Goal: Task Accomplishment & Management: Manage account settings

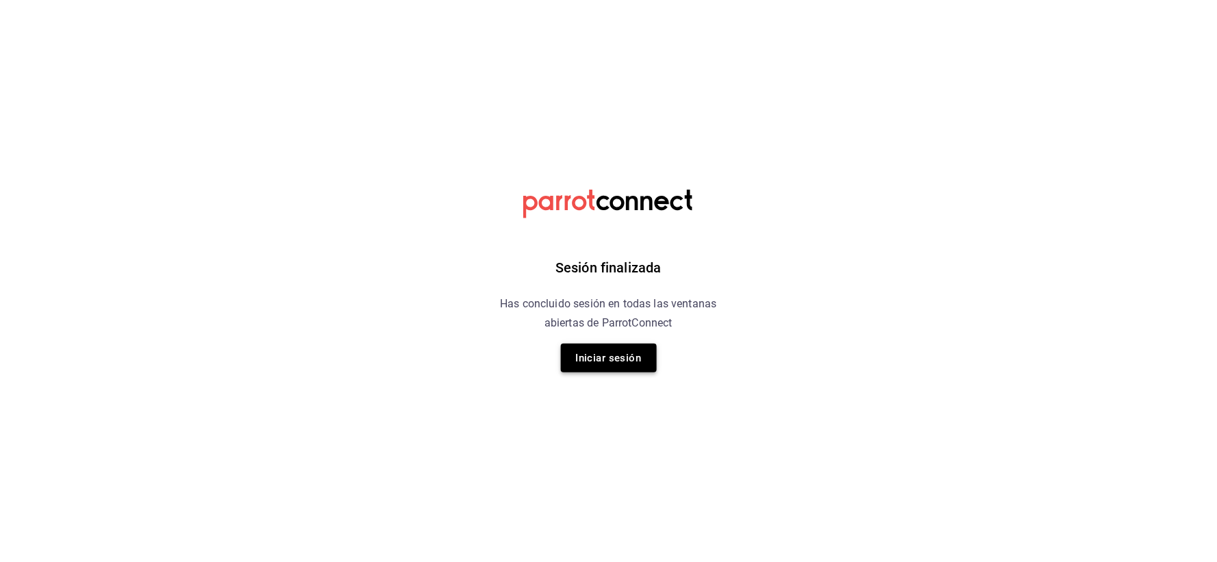
click at [600, 353] on button "Iniciar sesión" at bounding box center [609, 358] width 96 height 29
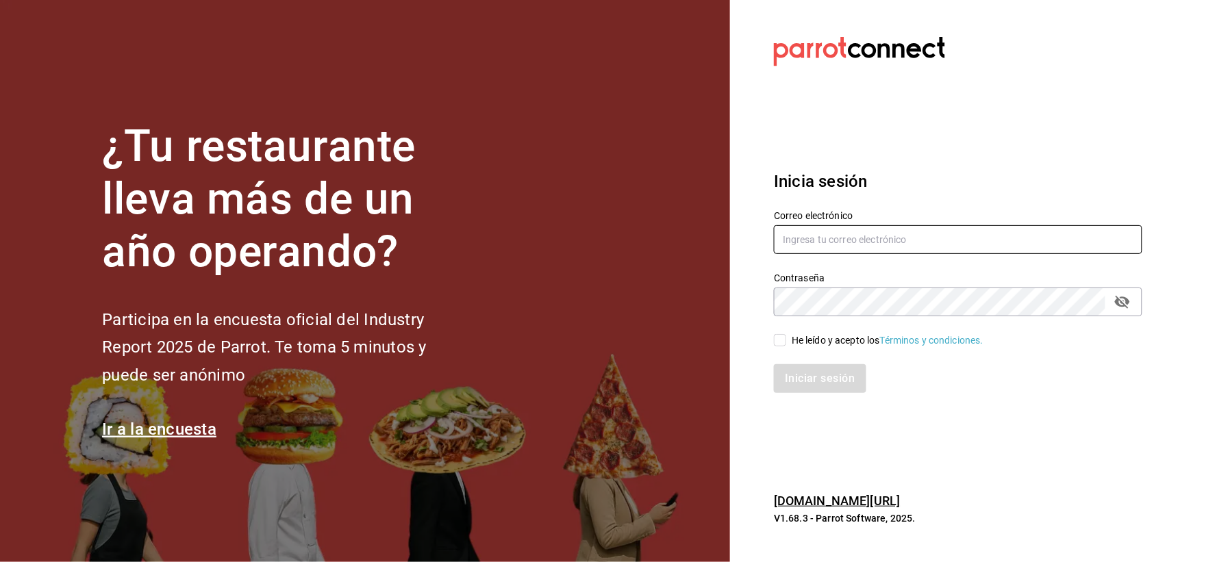
type input "mielcanelads@gmail.com"
click at [781, 336] on input "He leído y acepto los Términos y condiciones." at bounding box center [780, 340] width 12 height 12
checkbox input "true"
click at [812, 388] on button "Iniciar sesión" at bounding box center [820, 378] width 93 height 29
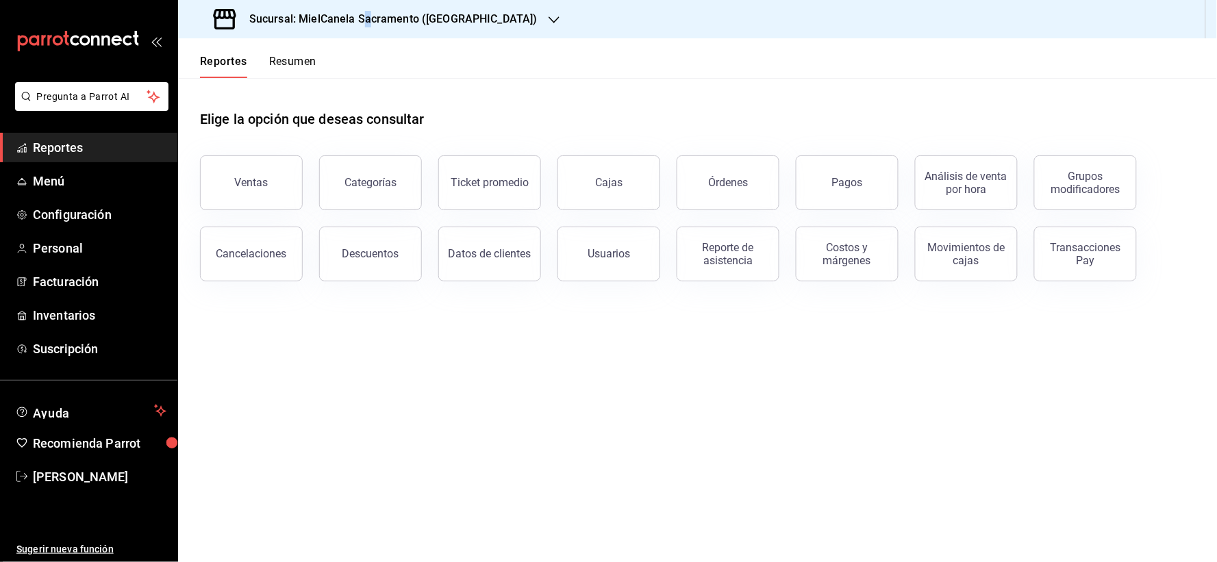
click at [368, 21] on h3 "Sucursal: MielCanela Sacramento ([GEOGRAPHIC_DATA])" at bounding box center [387, 19] width 299 height 16
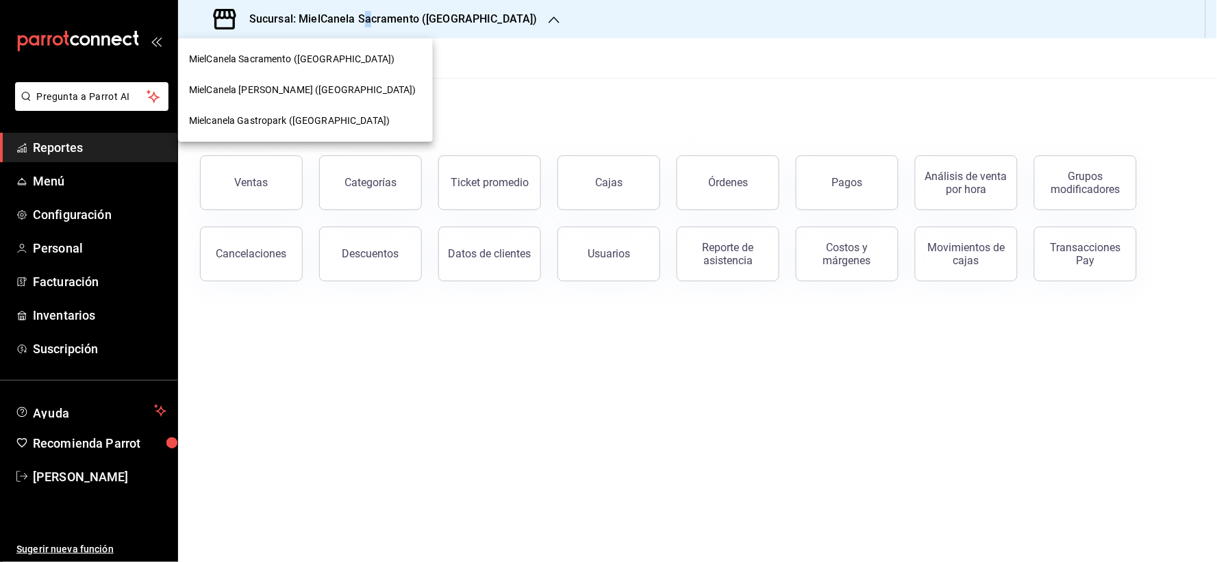
click at [250, 85] on span "MielCanela [PERSON_NAME] ([GEOGRAPHIC_DATA])" at bounding box center [302, 90] width 227 height 14
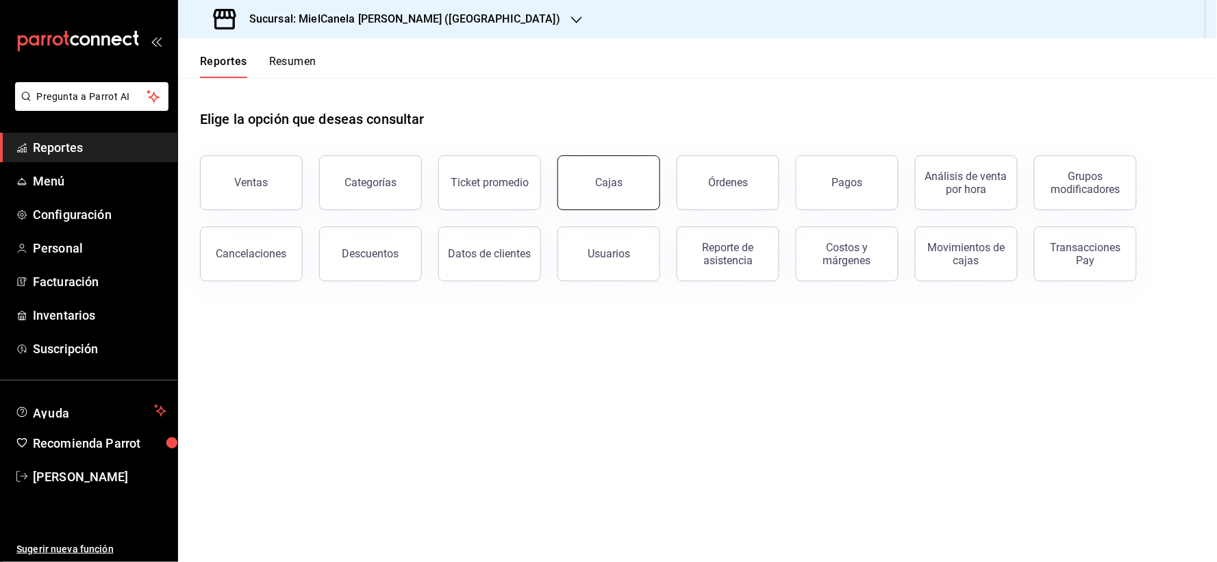
click at [604, 209] on div "Cajas" at bounding box center [600, 174] width 119 height 71
click at [608, 181] on div "Cajas" at bounding box center [608, 182] width 27 height 13
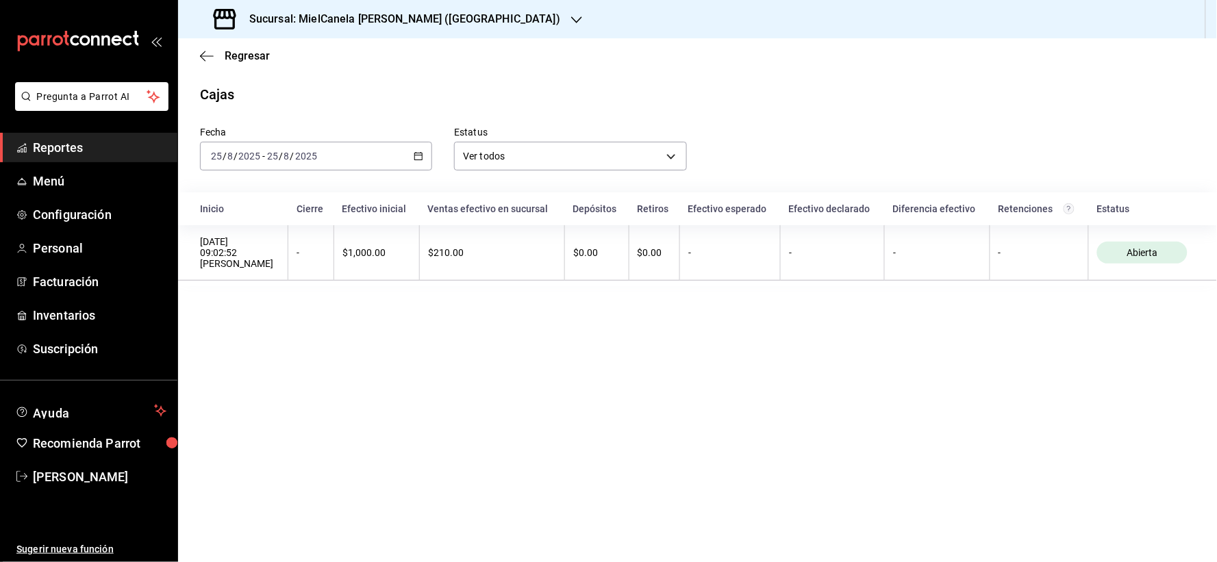
click at [262, 160] on span "-" at bounding box center [263, 156] width 3 height 11
click at [245, 356] on span "Rango de fechas" at bounding box center [265, 351] width 106 height 14
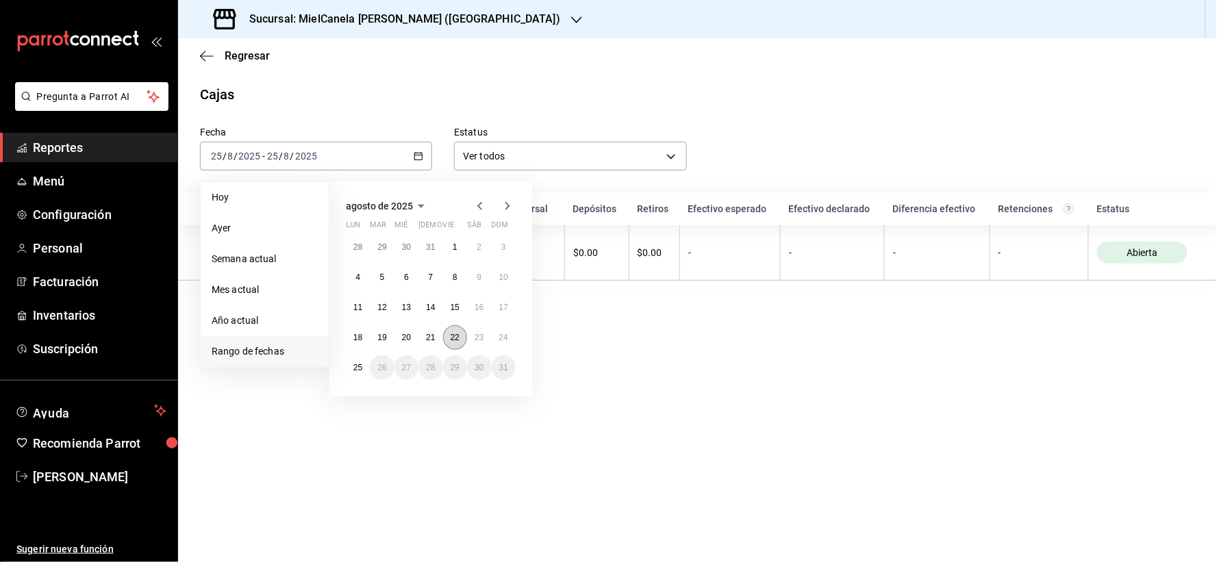
click at [451, 334] on abbr "22" at bounding box center [455, 338] width 9 height 10
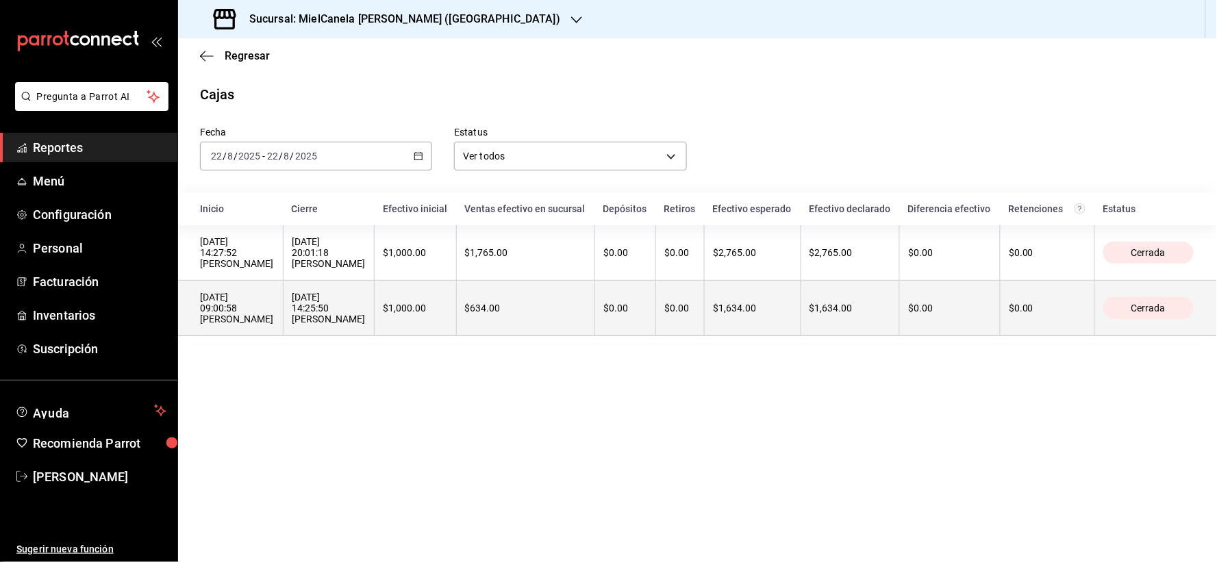
click at [366, 325] on div "[DATE] 14:25:50 [PERSON_NAME]" at bounding box center [329, 308] width 75 height 33
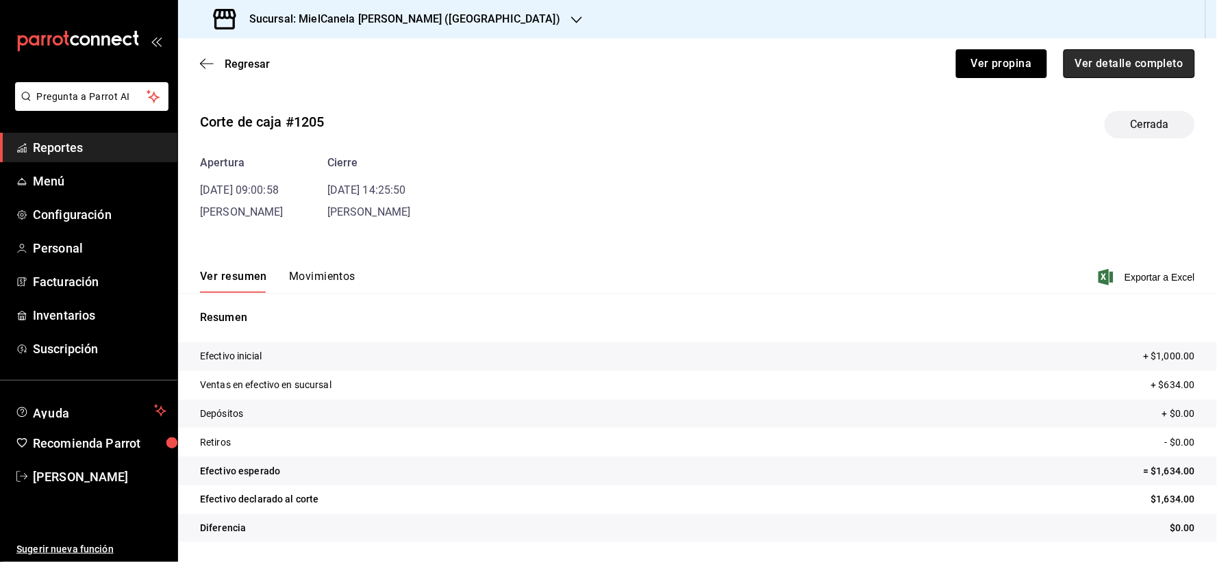
click at [1167, 63] on button "Ver detalle completo" at bounding box center [1128, 63] width 131 height 29
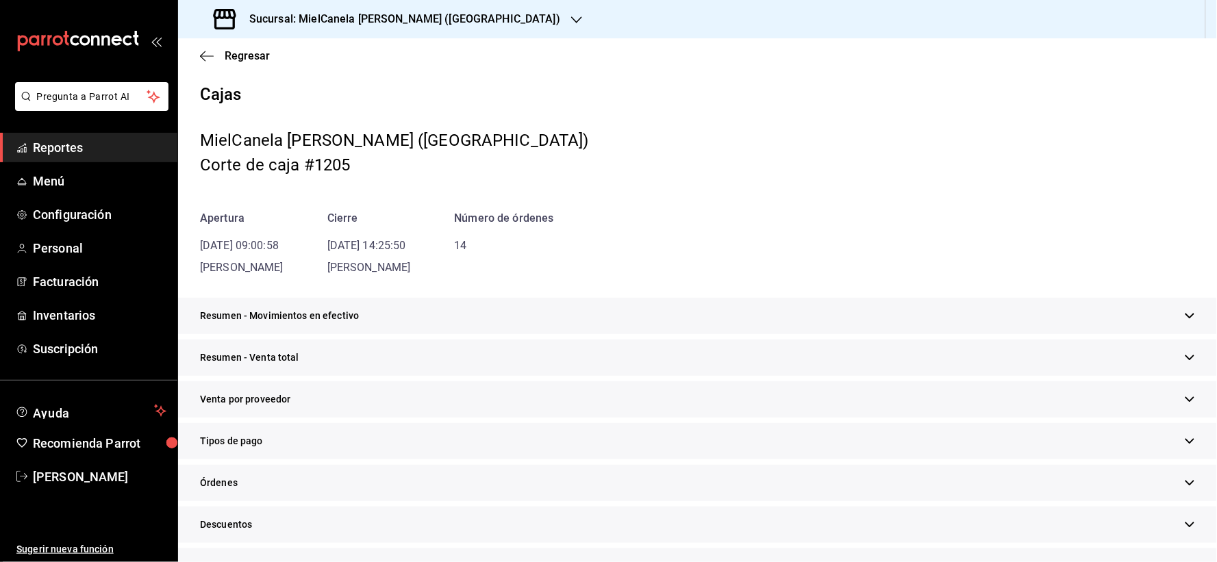
click at [250, 426] on div "Tipos de pago" at bounding box center [697, 441] width 1039 height 36
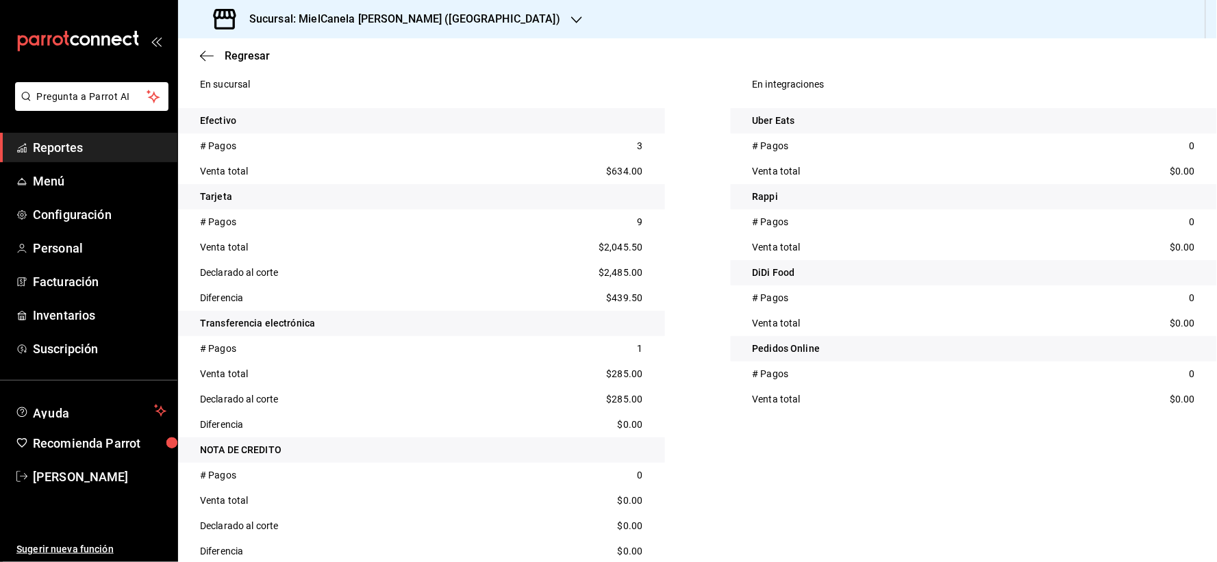
scroll to position [406, 0]
click at [291, 4] on div "Sucursal: MielCanela [PERSON_NAME] ([GEOGRAPHIC_DATA])" at bounding box center [388, 19] width 398 height 38
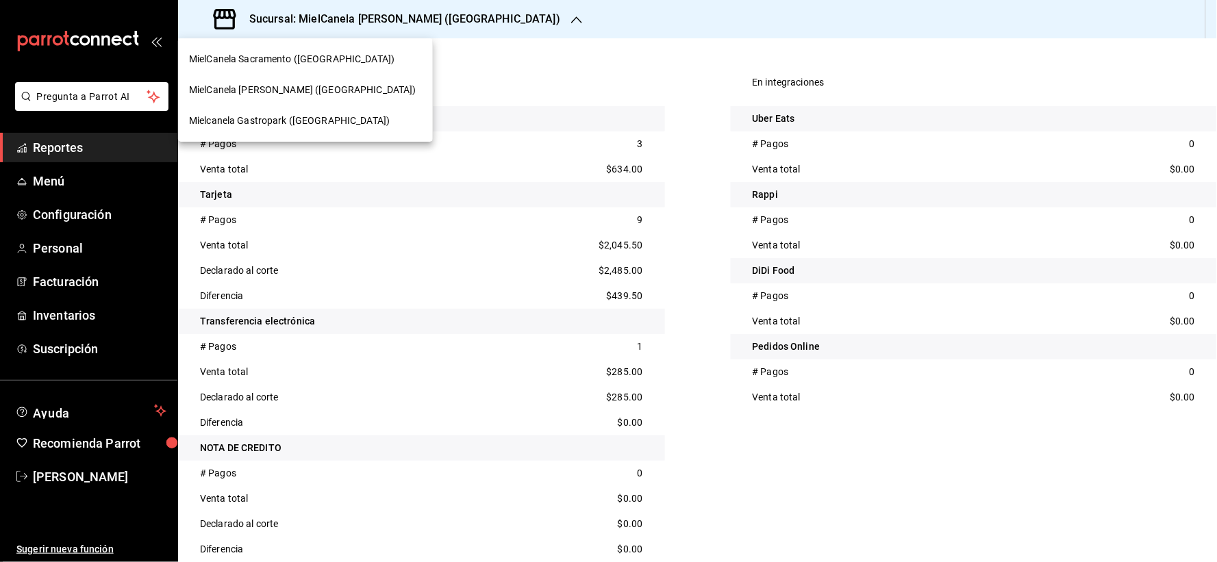
click at [288, 58] on span "MielCanela Sacramento ([GEOGRAPHIC_DATA])" at bounding box center [291, 59] width 205 height 14
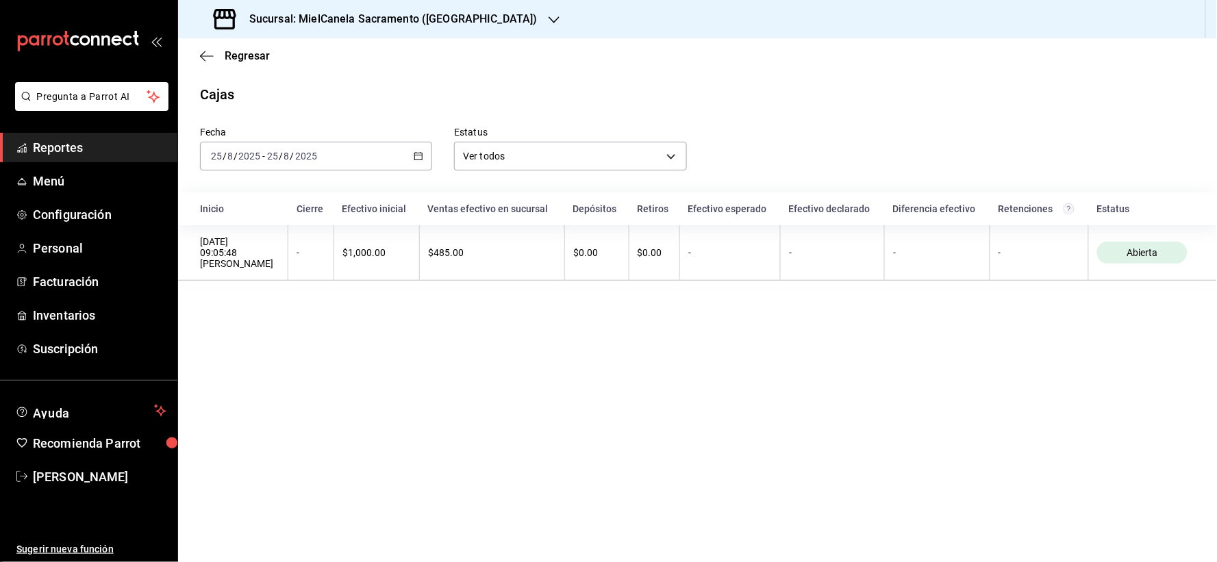
click at [355, 154] on div "[DATE] [DATE] - [DATE] [DATE]" at bounding box center [316, 156] width 232 height 29
click at [249, 346] on span "Rango de fechas" at bounding box center [265, 351] width 106 height 14
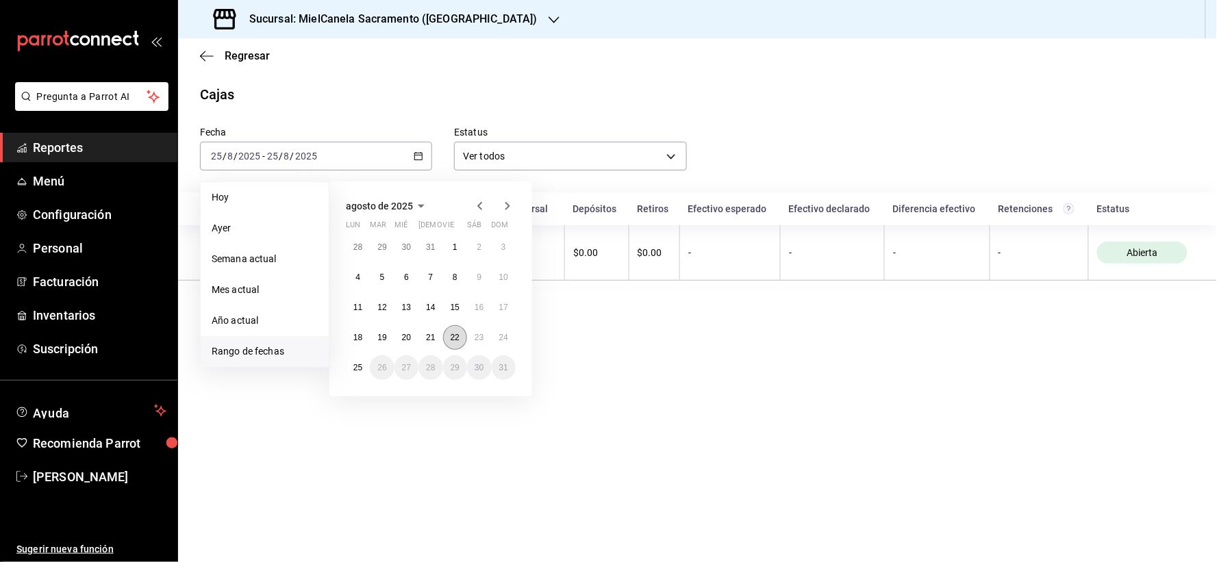
click at [461, 341] on button "22" at bounding box center [455, 337] width 24 height 25
click at [460, 340] on button "22" at bounding box center [455, 337] width 24 height 25
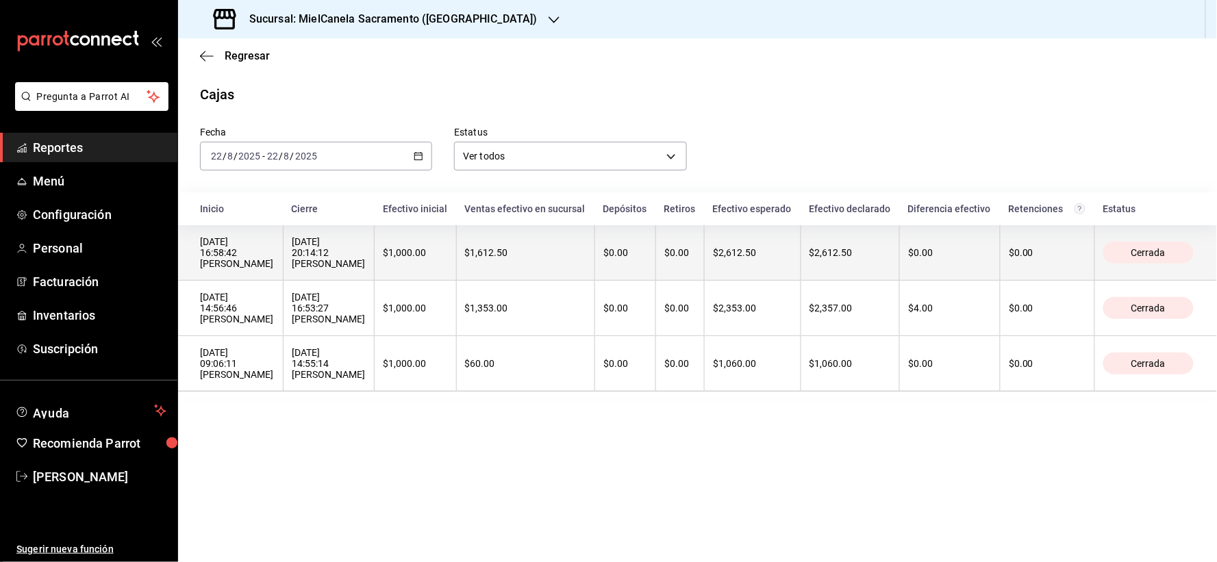
click at [366, 269] on div "[DATE] 20:14:12 [PERSON_NAME]" at bounding box center [329, 252] width 75 height 33
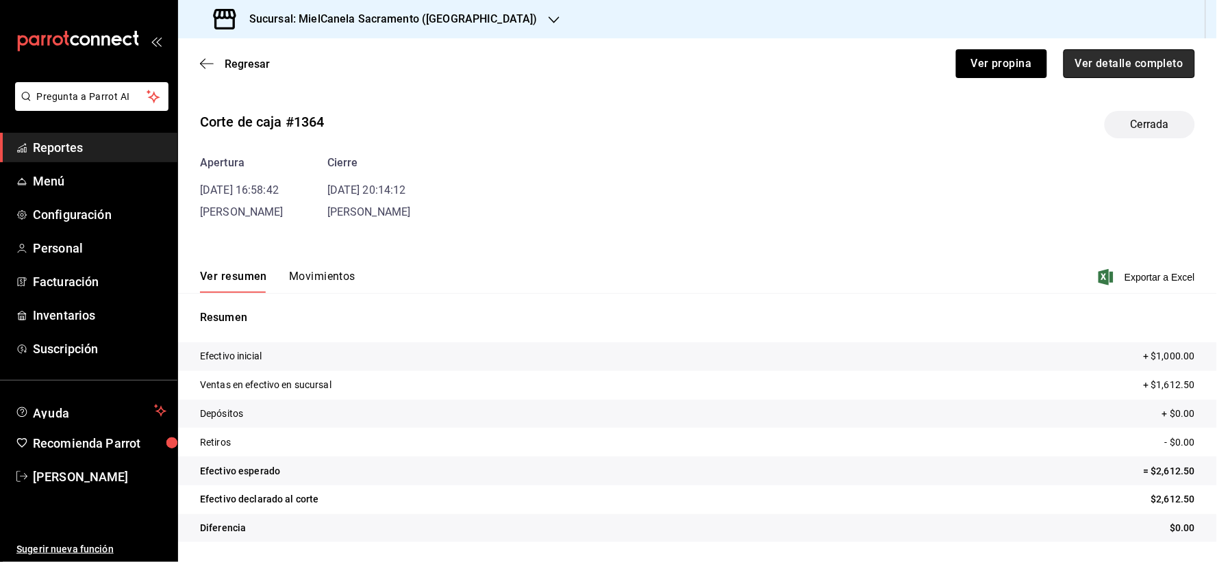
click at [1135, 58] on button "Ver detalle completo" at bounding box center [1128, 63] width 131 height 29
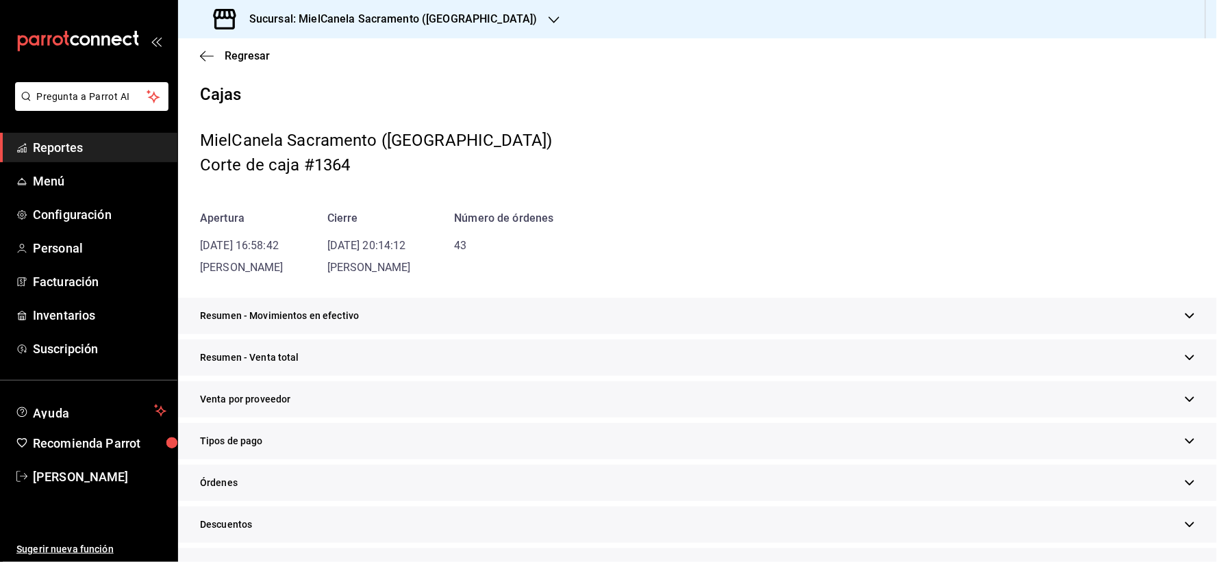
click at [272, 446] on div "Tipos de pago" at bounding box center [697, 441] width 1039 height 36
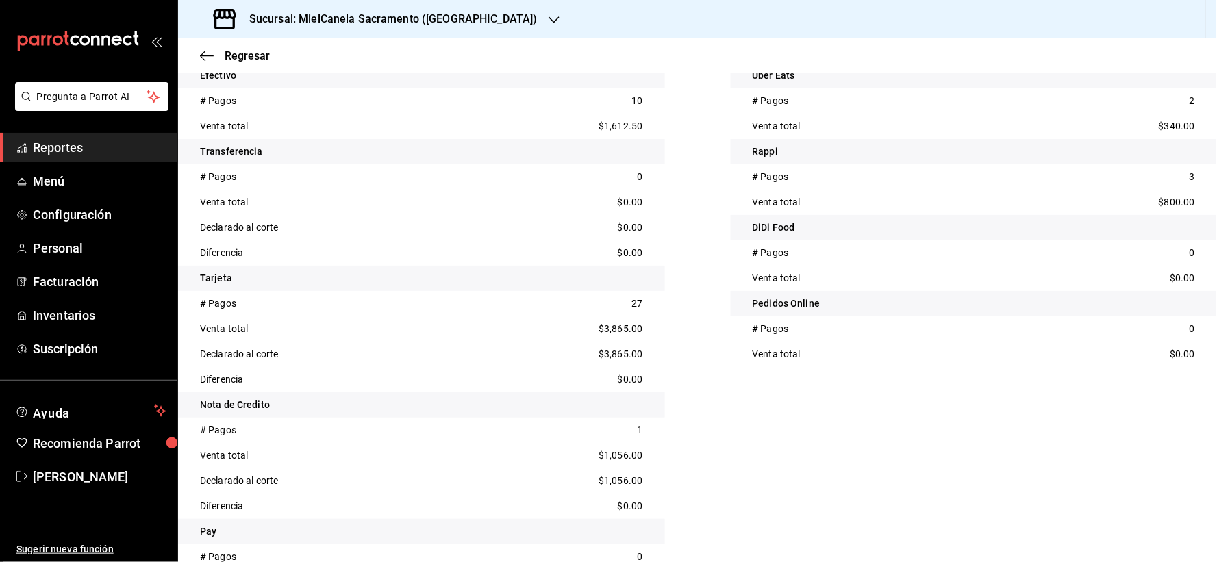
scroll to position [453, 0]
click at [422, 18] on h3 "Sucursal: MielCanela Sacramento ([GEOGRAPHIC_DATA])" at bounding box center [387, 19] width 299 height 16
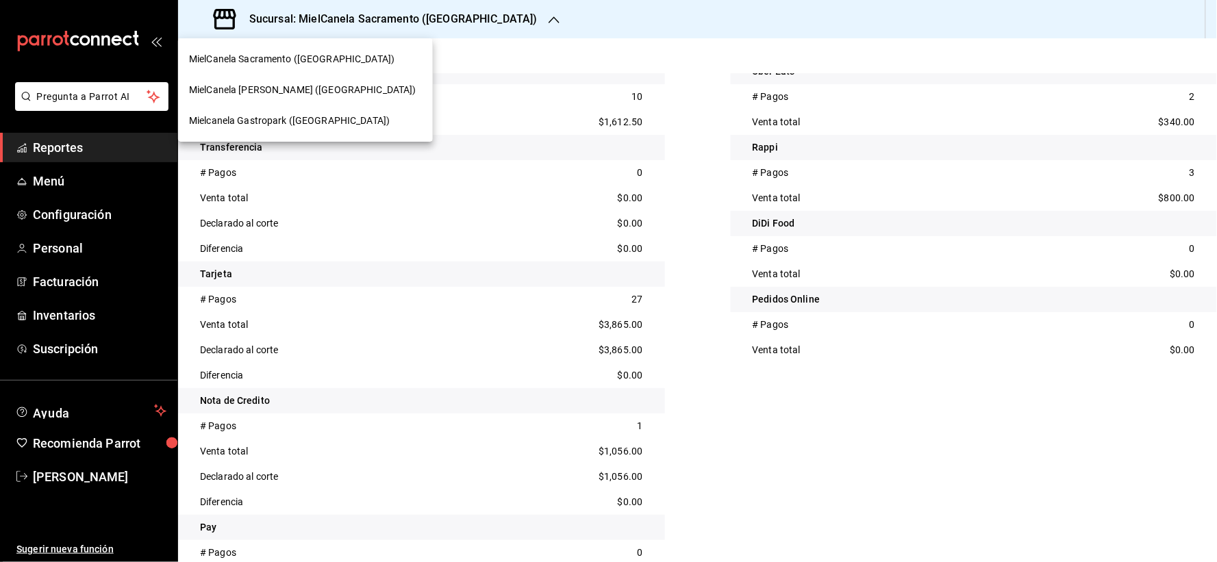
click at [300, 94] on span "MielCanela [PERSON_NAME] ([GEOGRAPHIC_DATA])" at bounding box center [302, 90] width 227 height 14
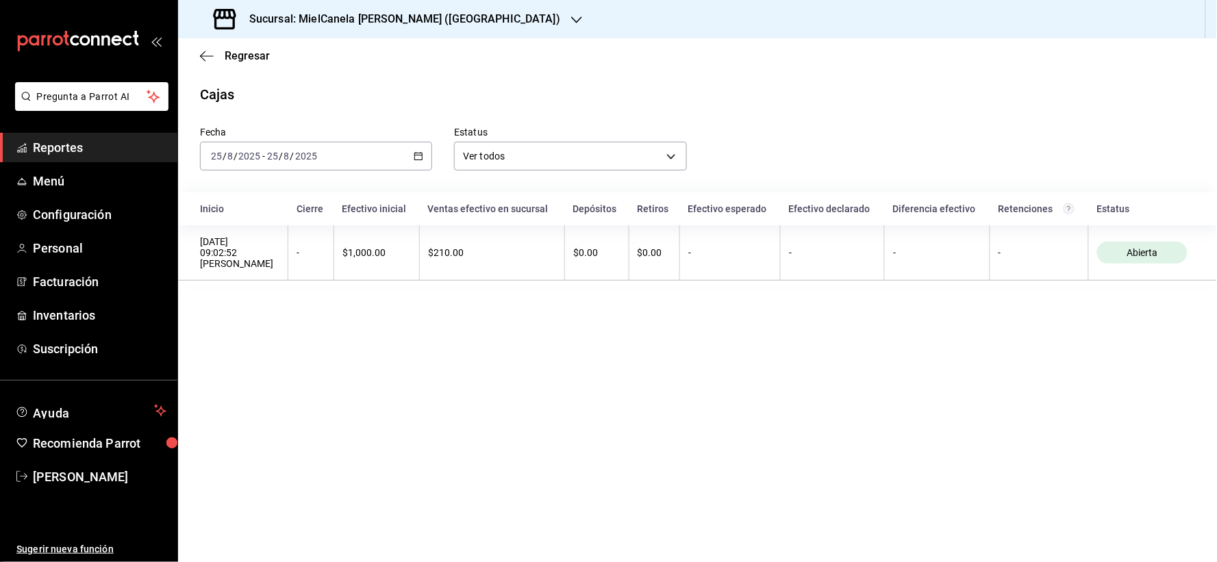
click at [353, 23] on h3 "Sucursal: MielCanela [PERSON_NAME] ([GEOGRAPHIC_DATA])" at bounding box center [399, 19] width 322 height 16
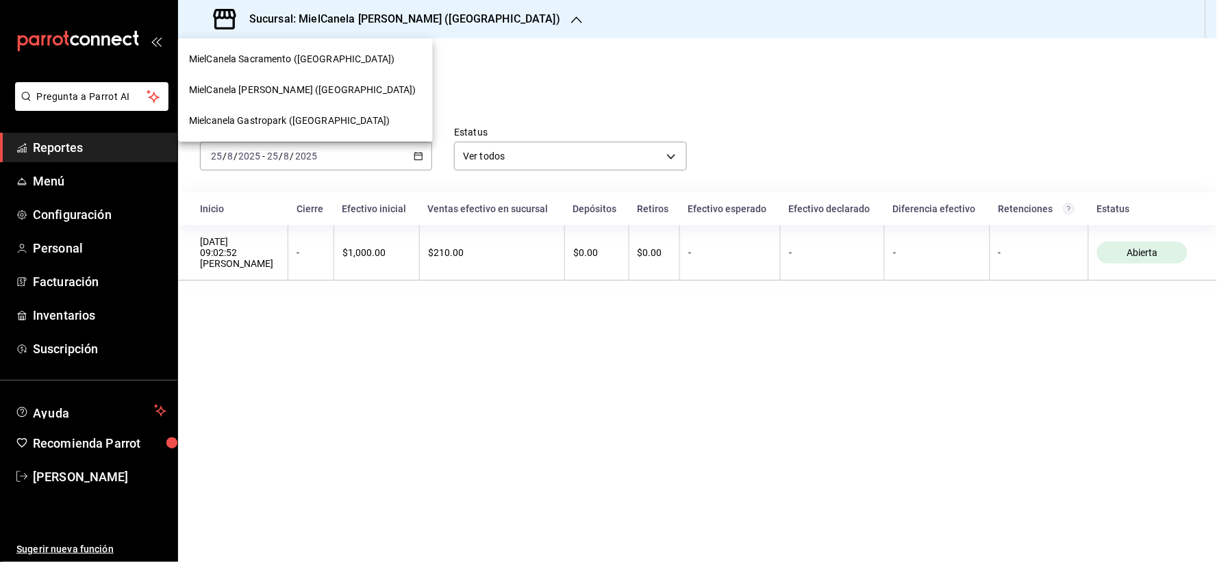
click at [297, 124] on span "Mielcanela Gastropark ([GEOGRAPHIC_DATA])" at bounding box center [289, 121] width 201 height 14
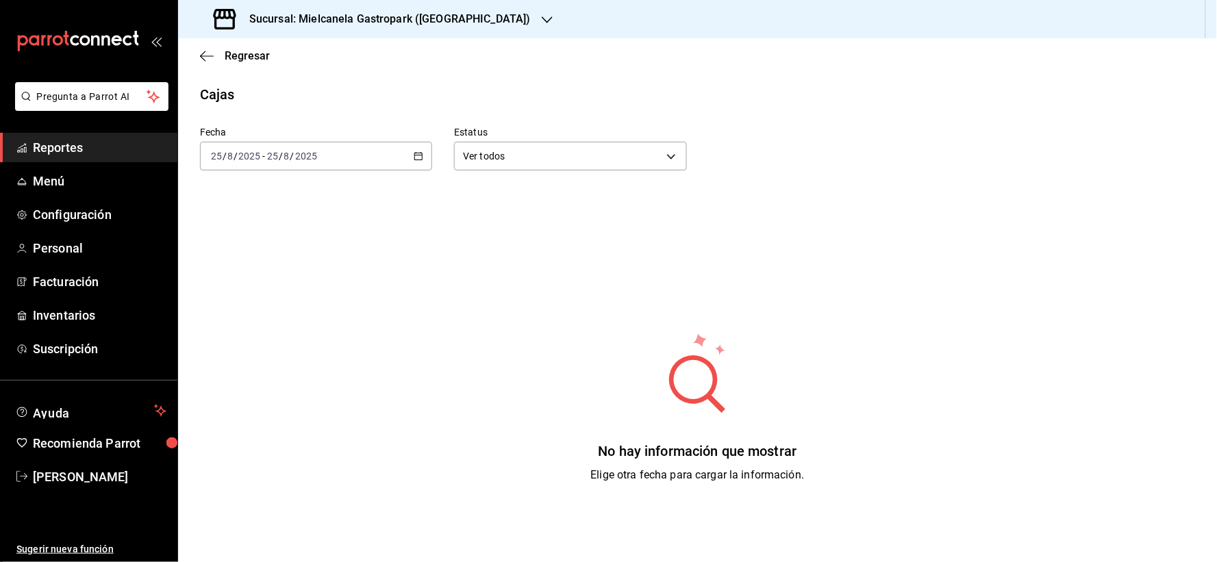
click at [320, 23] on h3 "Sucursal: Mielcanela Gastropark ([GEOGRAPHIC_DATA])" at bounding box center [384, 19] width 292 height 16
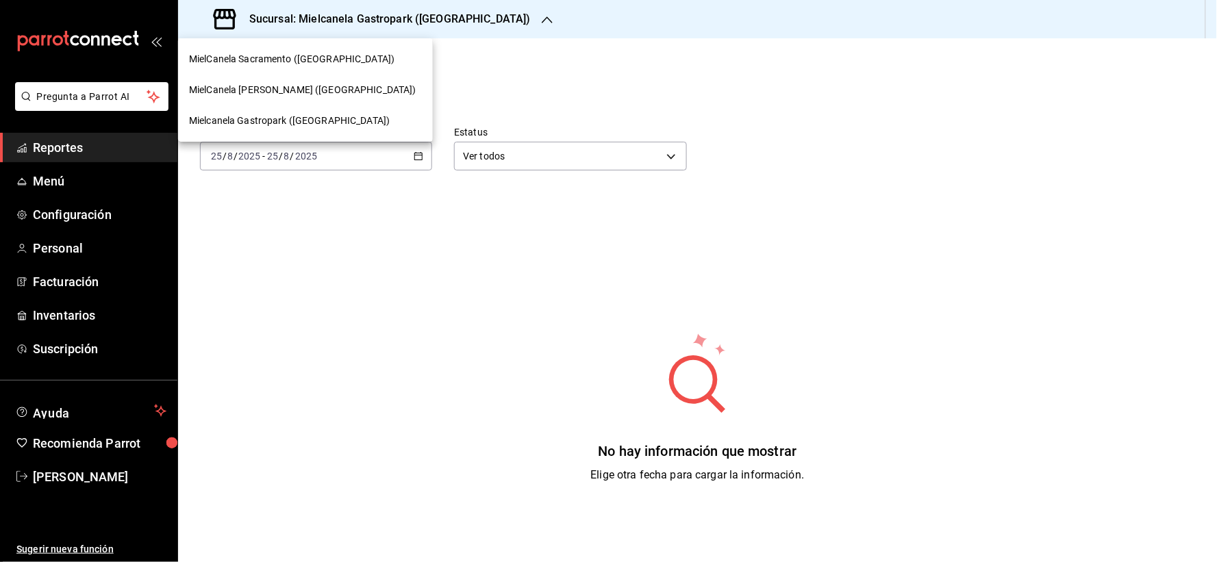
click at [284, 86] on span "MielCanela [PERSON_NAME] ([GEOGRAPHIC_DATA])" at bounding box center [302, 90] width 227 height 14
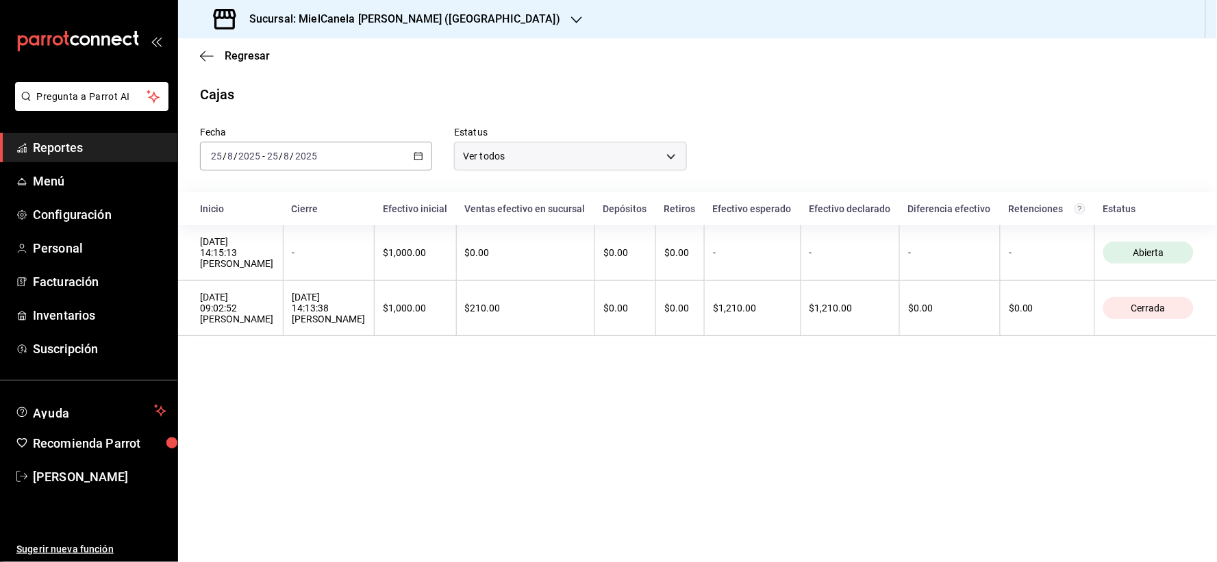
click at [292, 146] on div "[DATE] [DATE] - [DATE] [DATE]" at bounding box center [316, 156] width 232 height 29
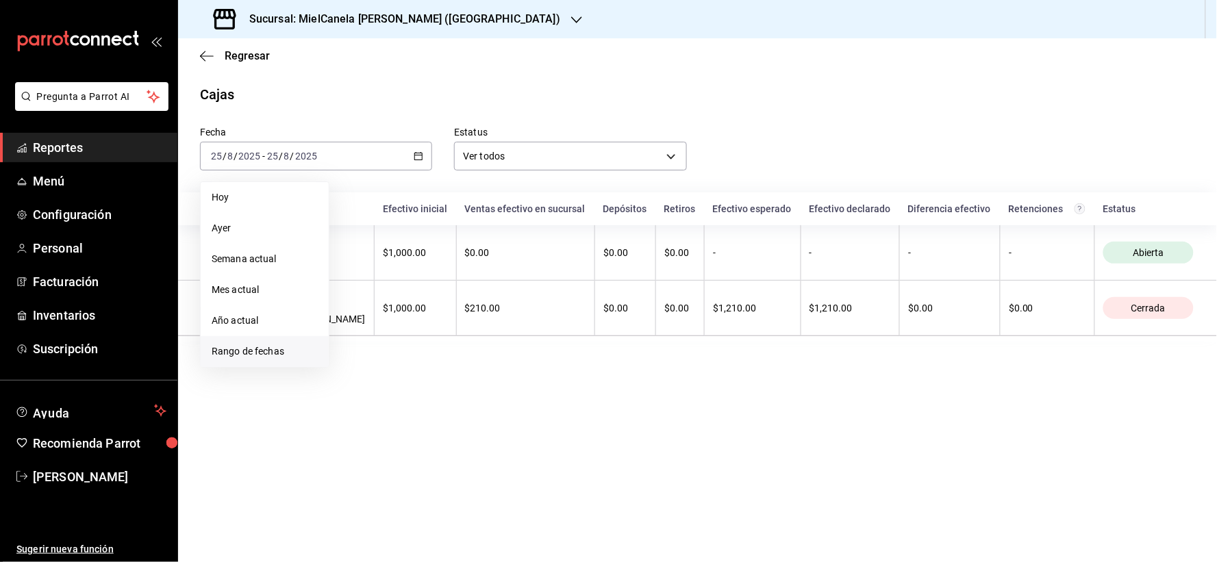
click at [254, 357] on span "Rango de fechas" at bounding box center [265, 351] width 106 height 14
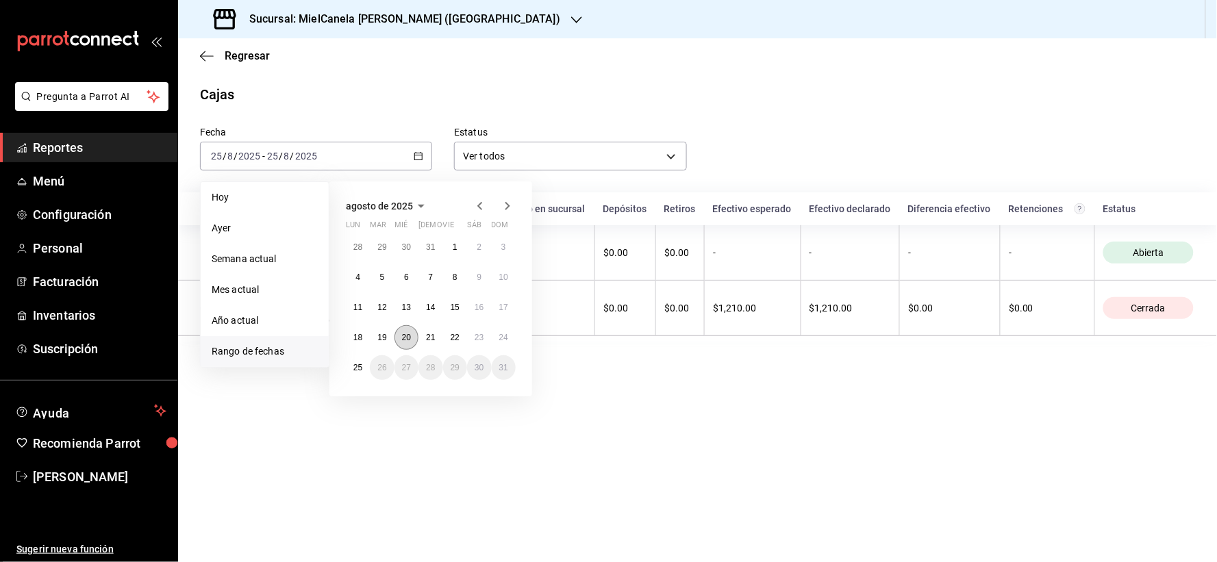
click at [409, 336] on abbr "20" at bounding box center [406, 338] width 9 height 10
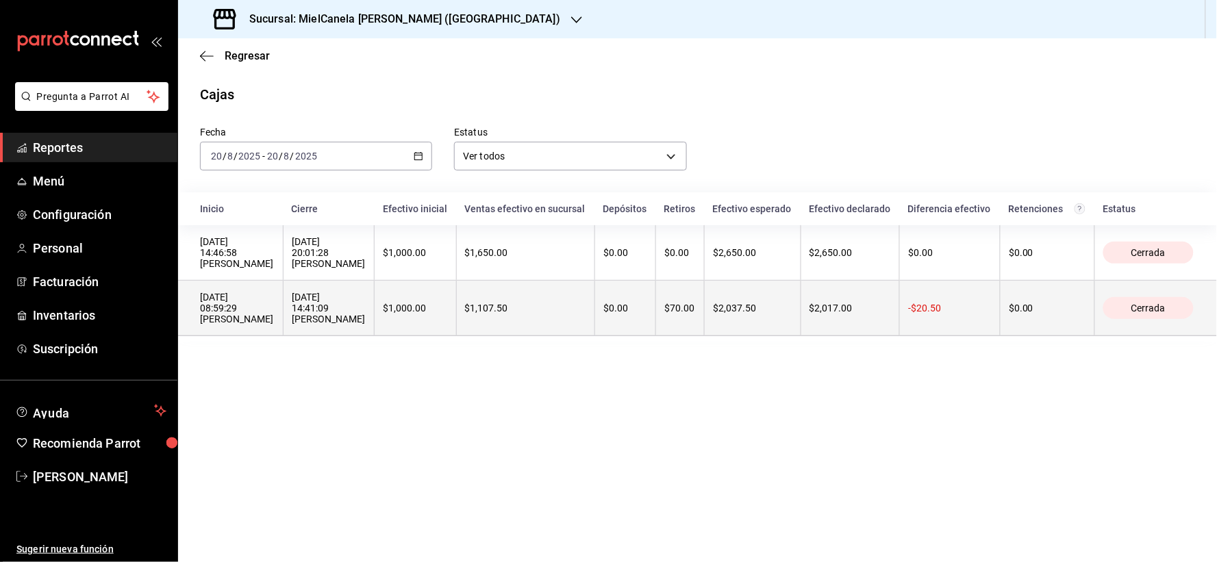
click at [248, 325] on div "[DATE] 08:59:29 [PERSON_NAME]" at bounding box center [237, 308] width 75 height 33
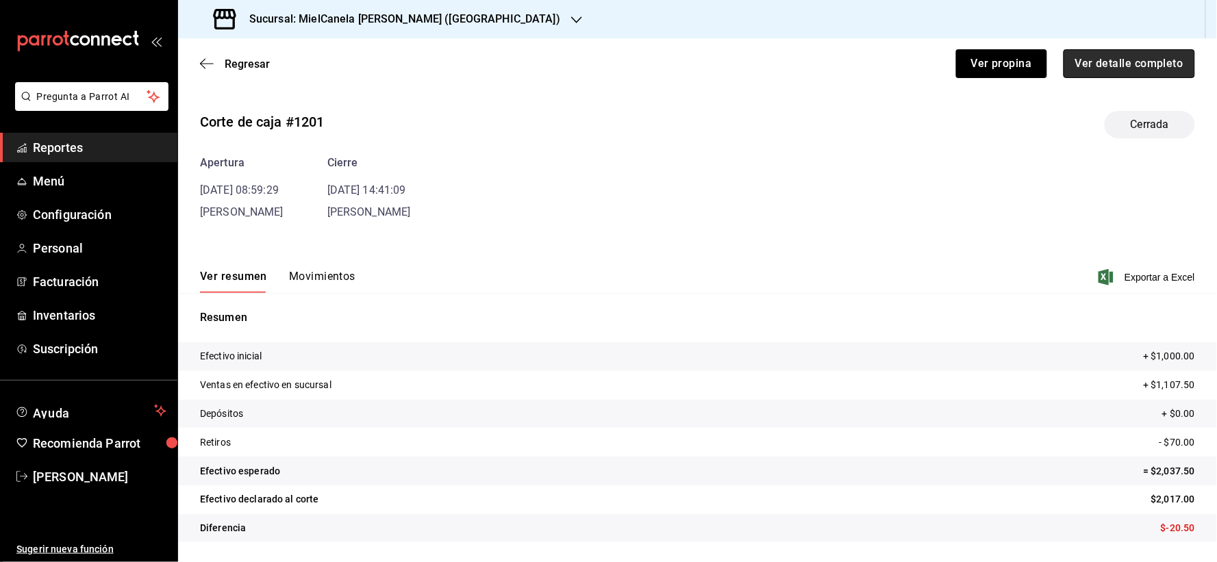
click at [1123, 68] on button "Ver detalle completo" at bounding box center [1128, 63] width 131 height 29
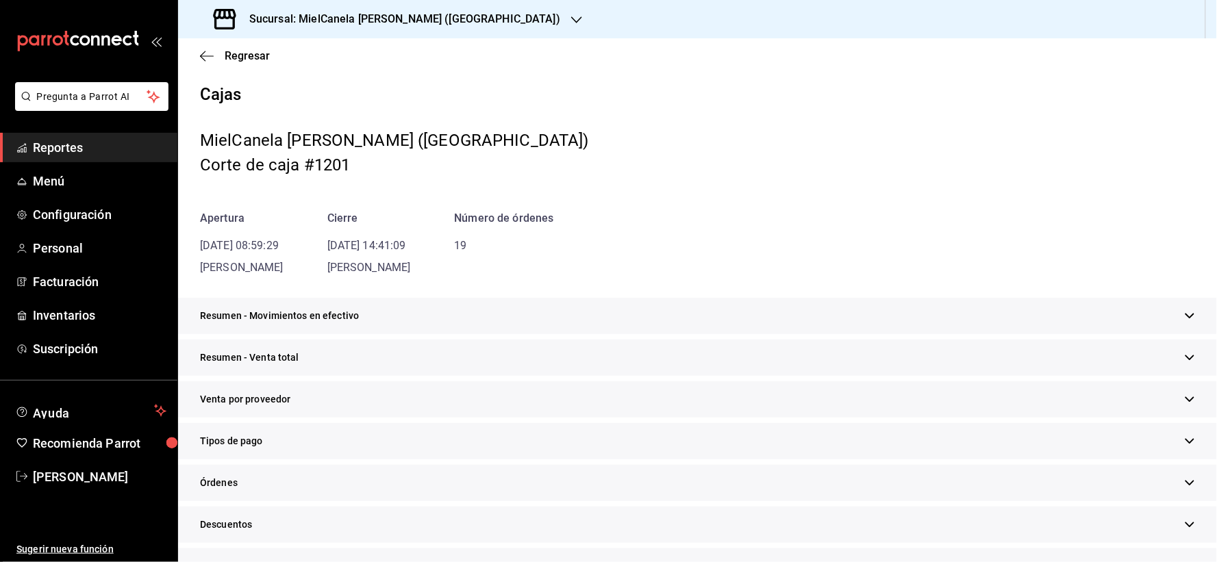
click at [272, 436] on div "Tipos de pago" at bounding box center [697, 441] width 1039 height 36
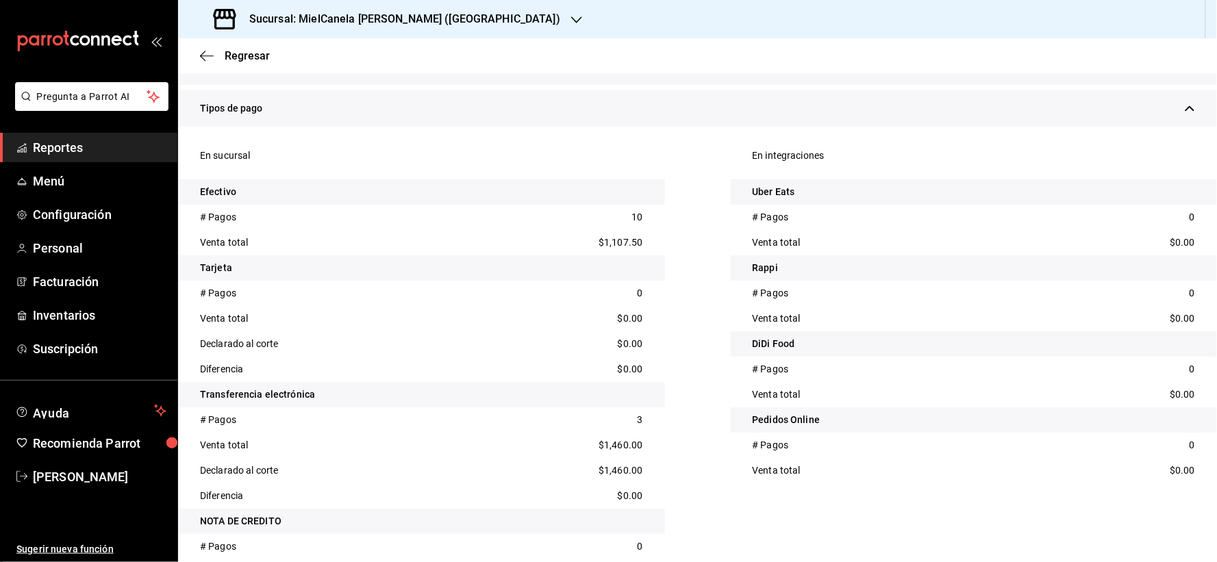
scroll to position [445, 0]
